Goal: Information Seeking & Learning: Learn about a topic

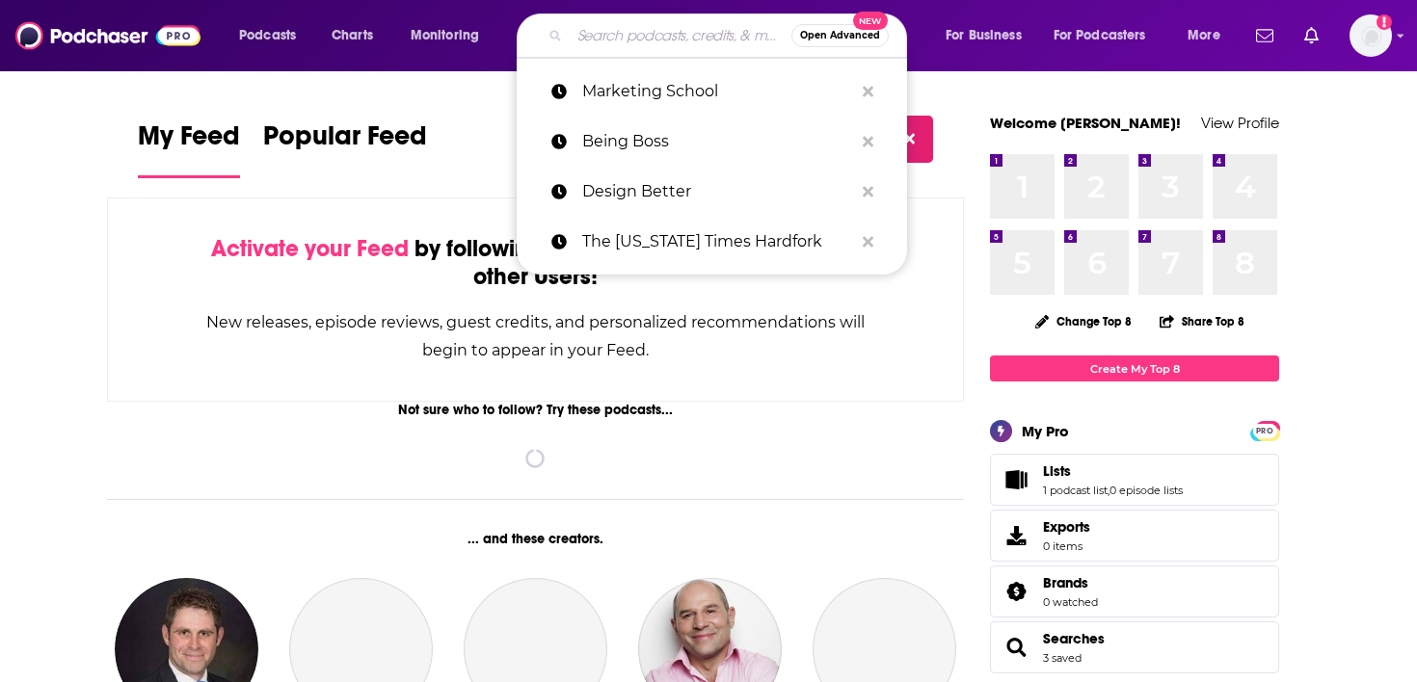
click at [612, 43] on input "Search podcasts, credits, & more..." at bounding box center [681, 35] width 222 height 31
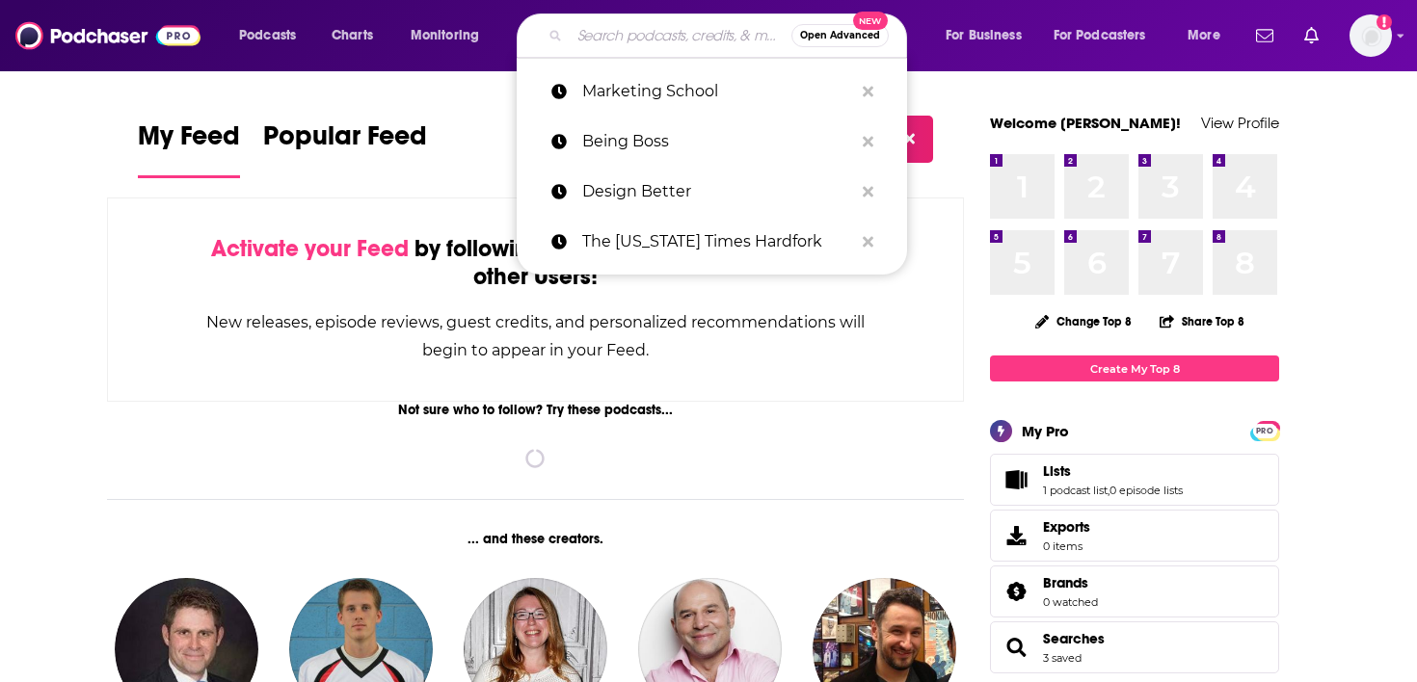
paste input "The Software Leaders Uncensored Podcast"
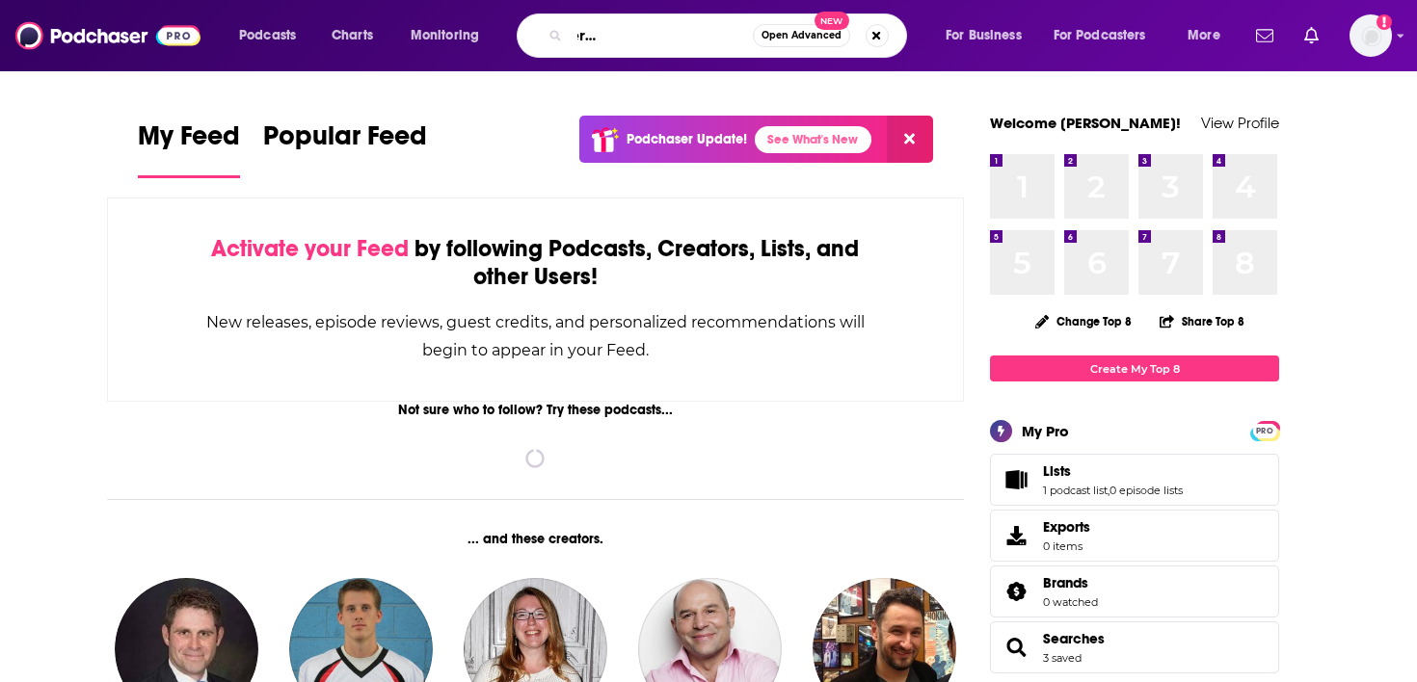
type input "The Software Leaders Uncensored Podcast"
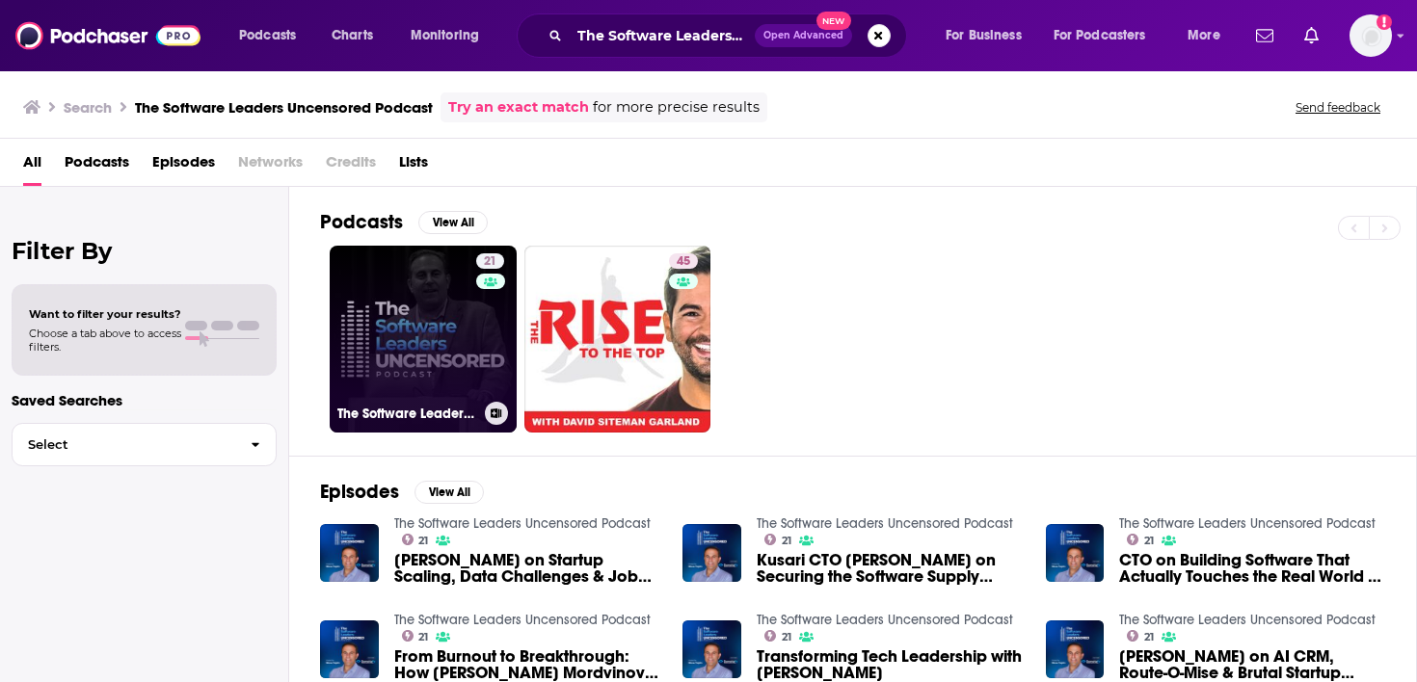
click at [423, 317] on link "21 The Software Leaders Uncensored Podcast" at bounding box center [423, 339] width 187 height 187
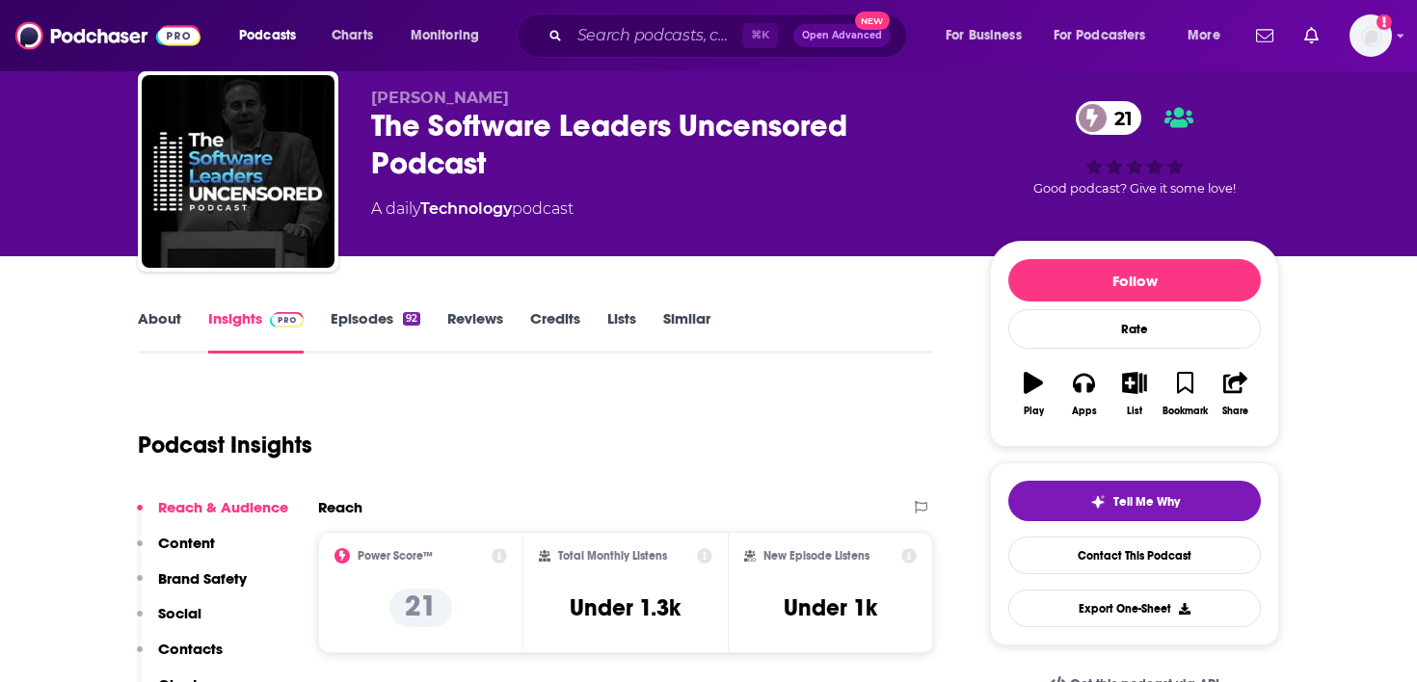
scroll to position [19, 0]
